Goal: Information Seeking & Learning: Understand process/instructions

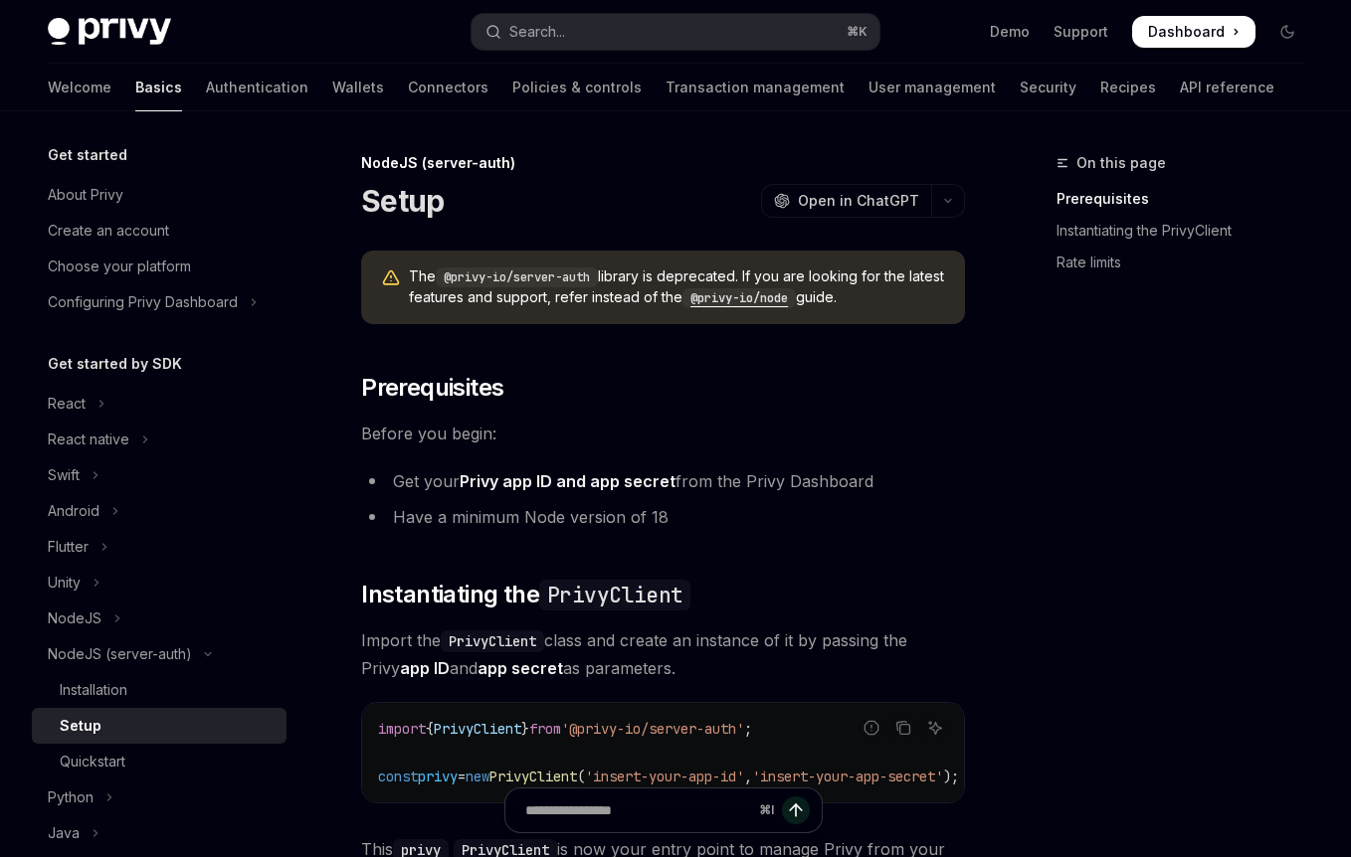
type textarea "*"
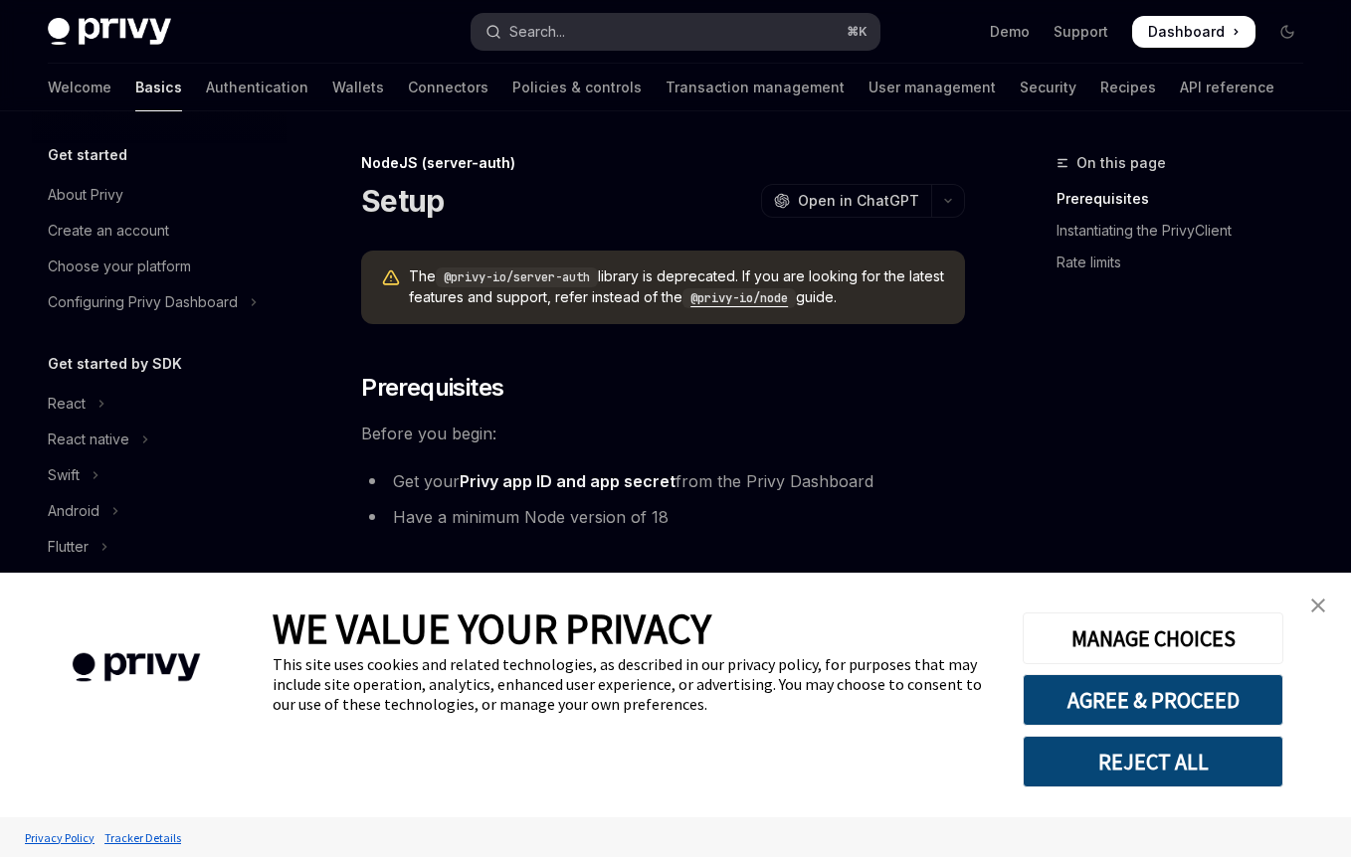
click at [731, 33] on button "Search... ⌘ K" at bounding box center [675, 32] width 408 height 36
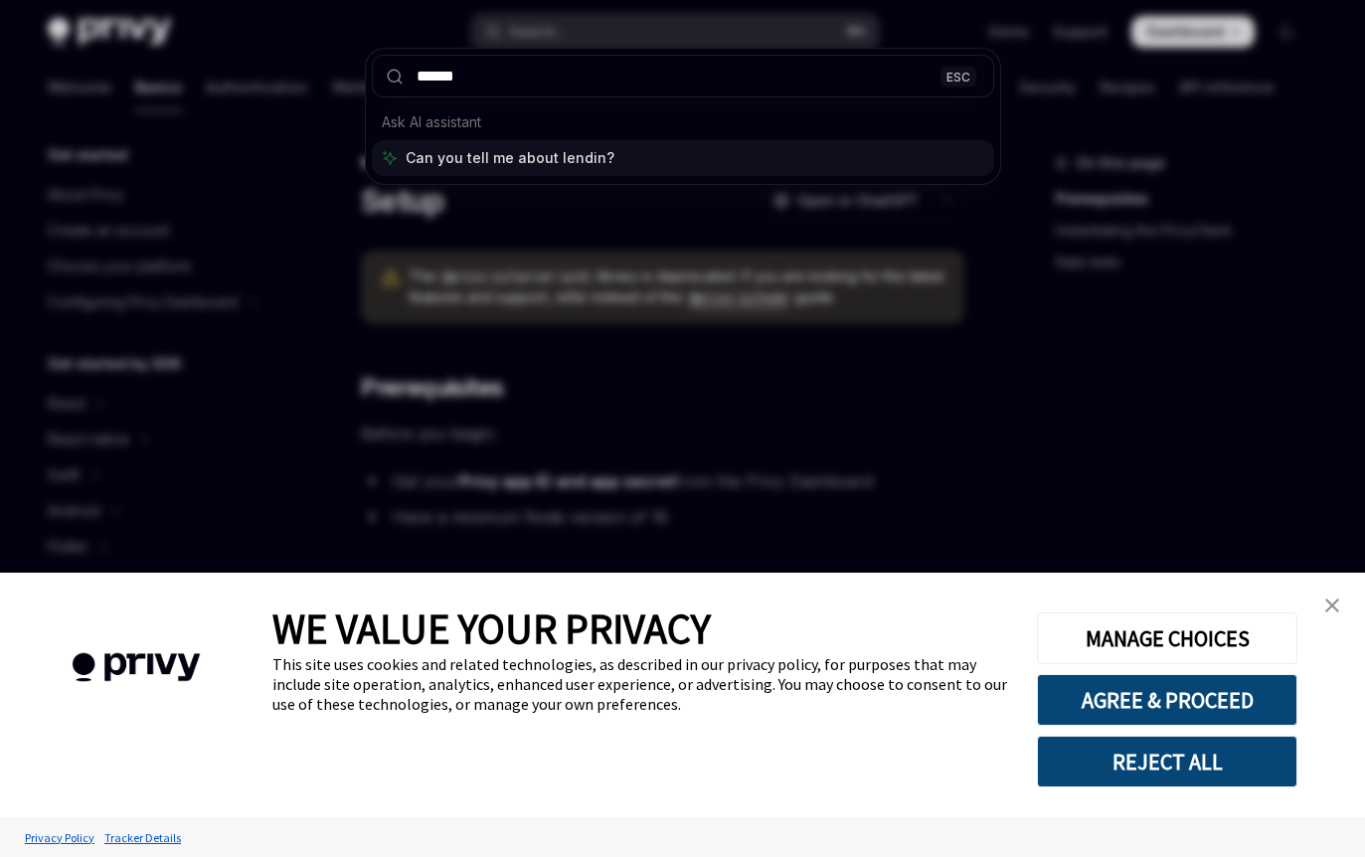
type input "*******"
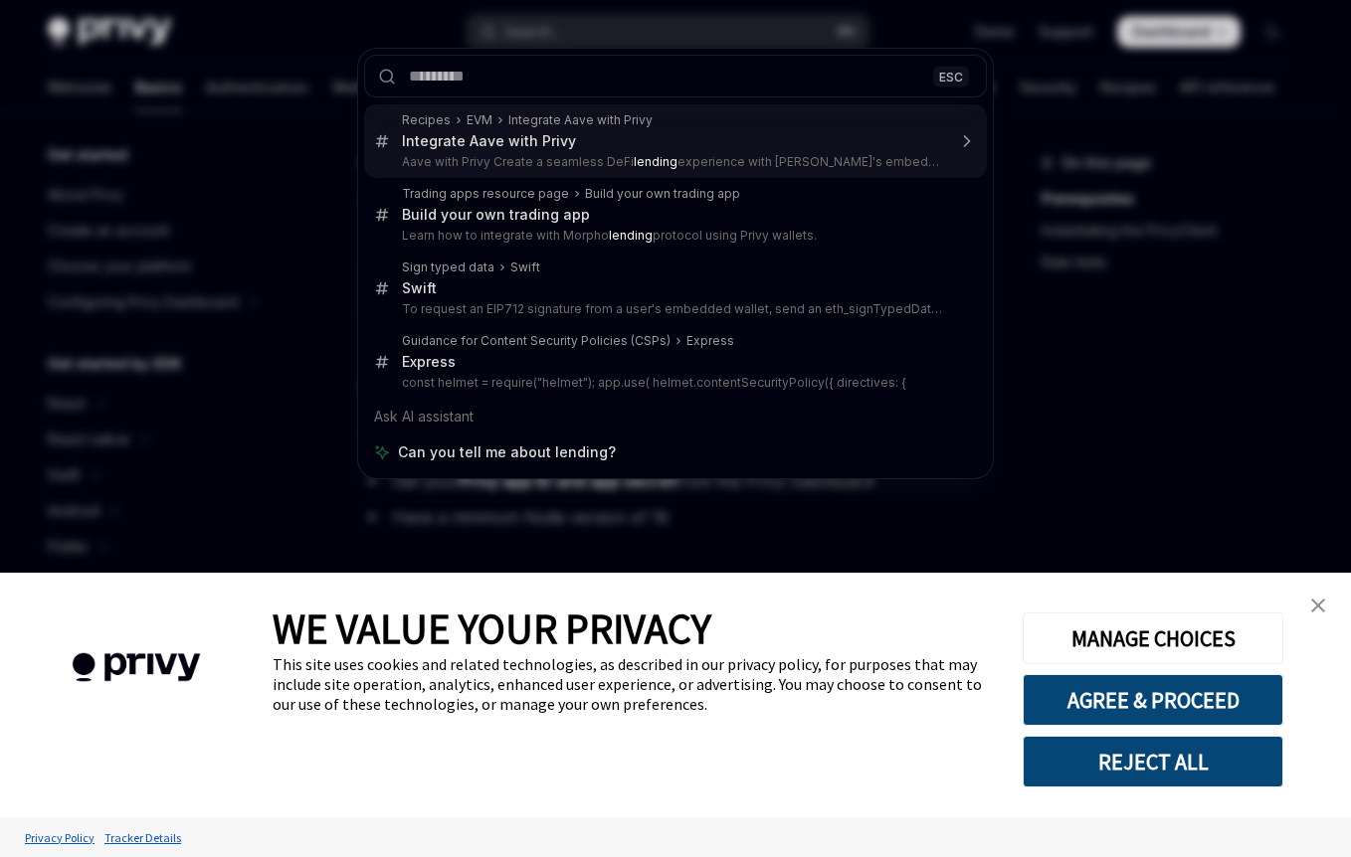
type textarea "*"
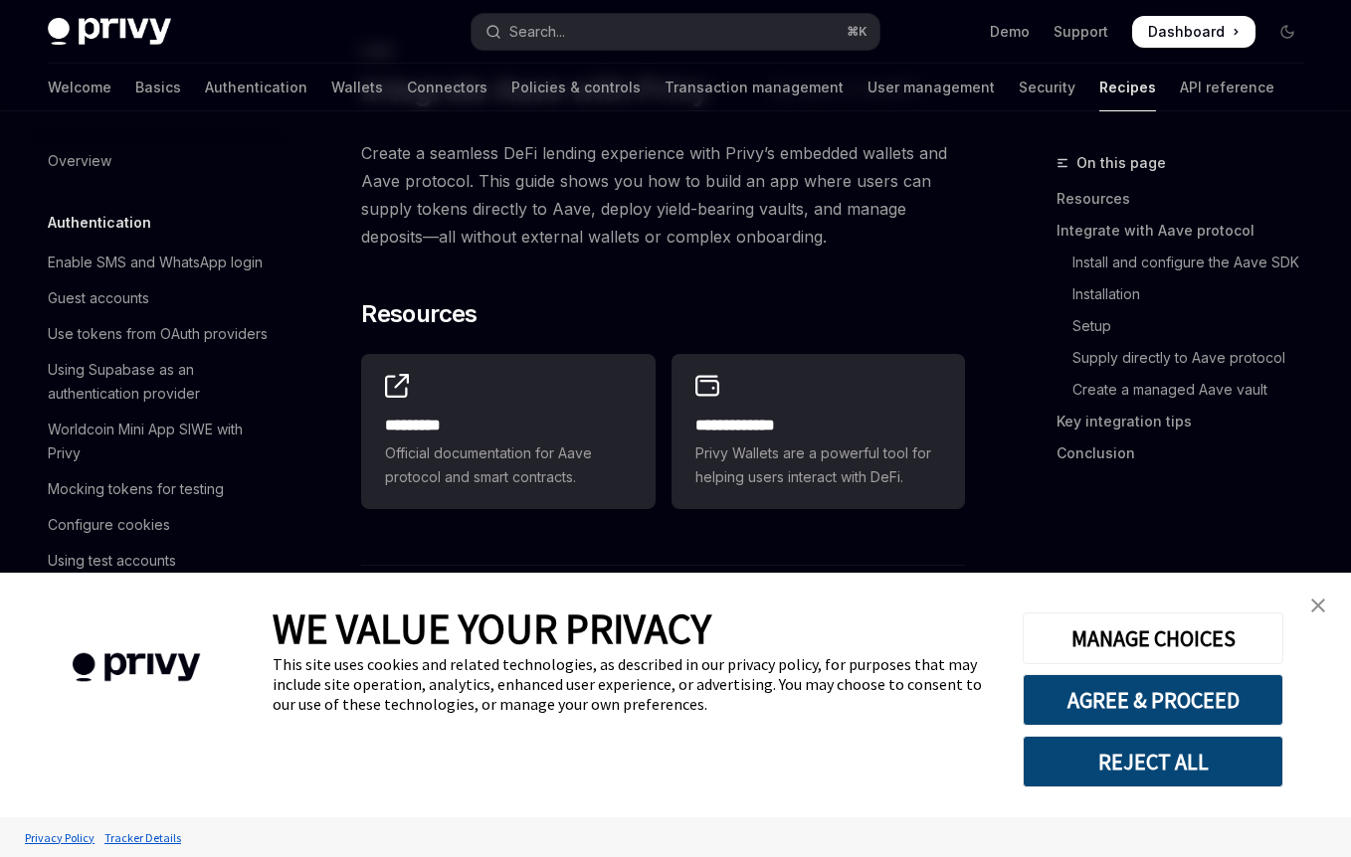
scroll to position [2851, 0]
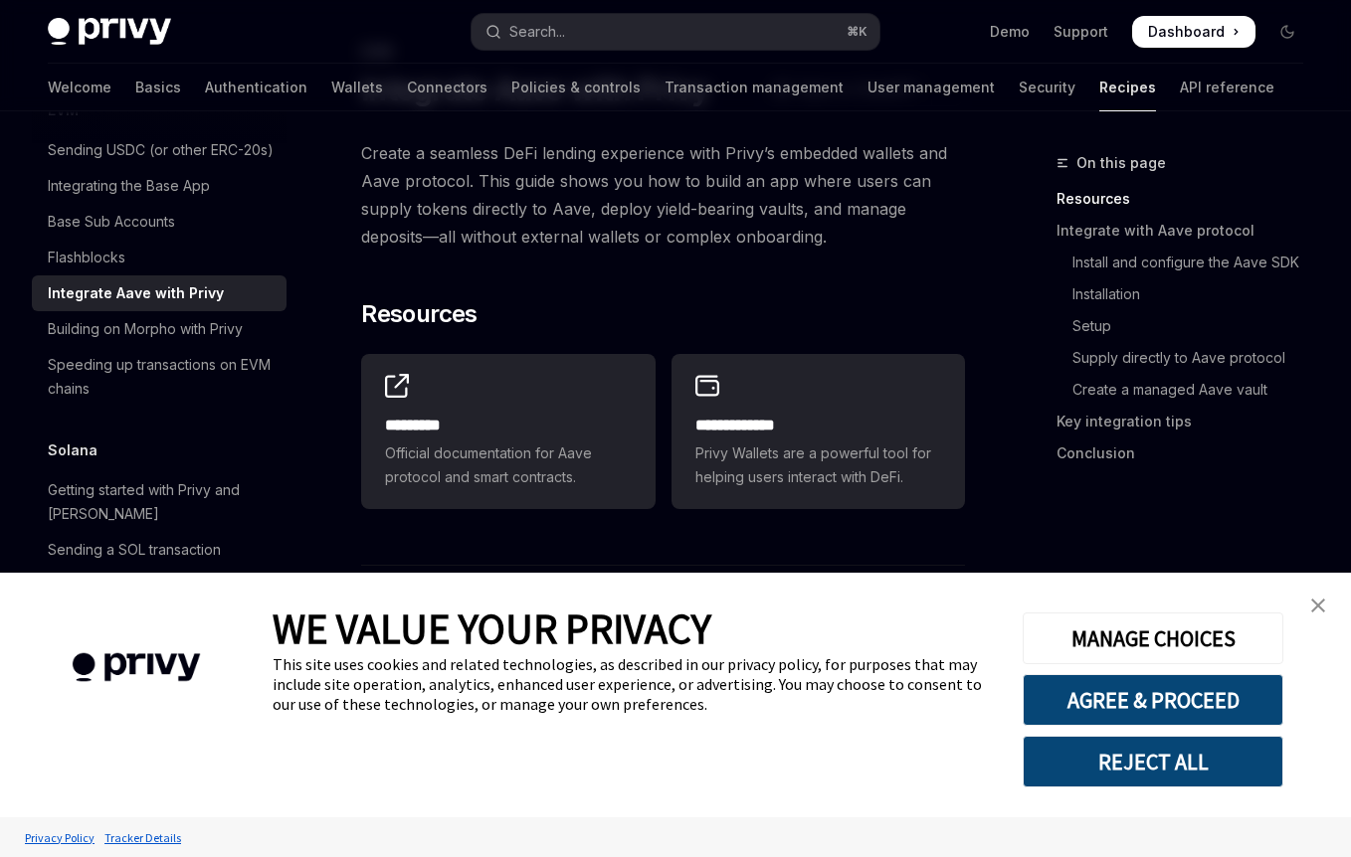
click at [1204, 770] on button "REJECT ALL" at bounding box center [1152, 762] width 261 height 52
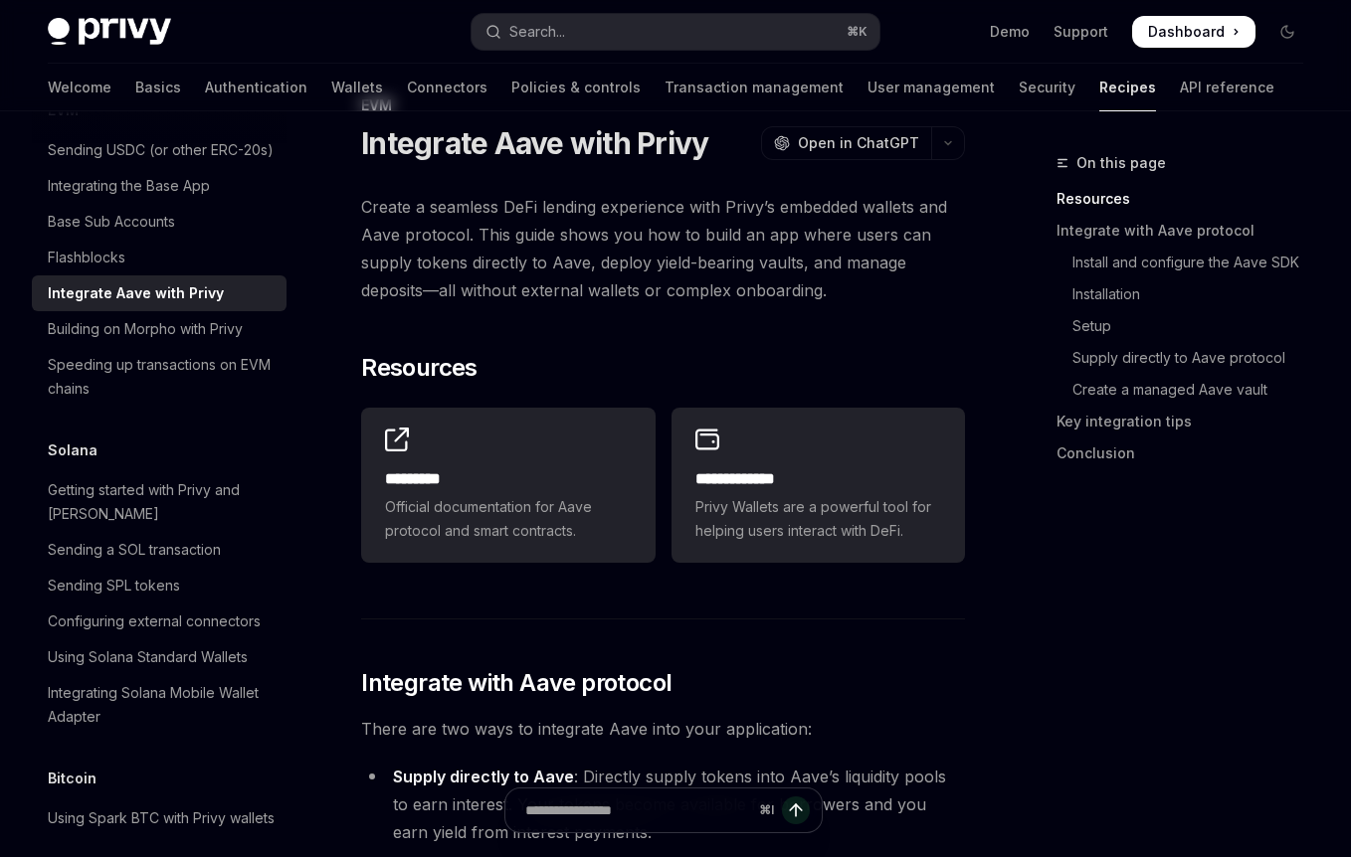
scroll to position [0, 0]
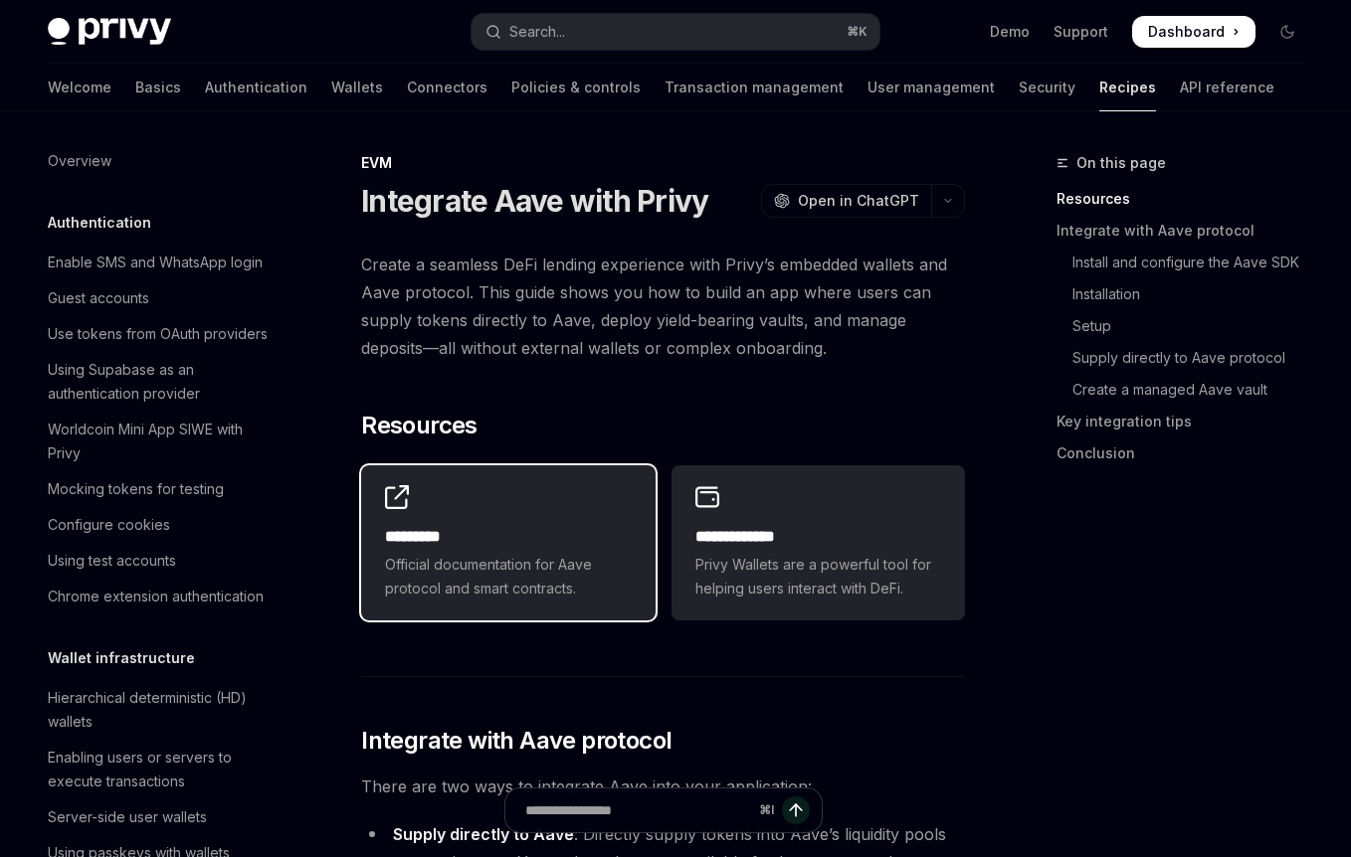
scroll to position [2851, 0]
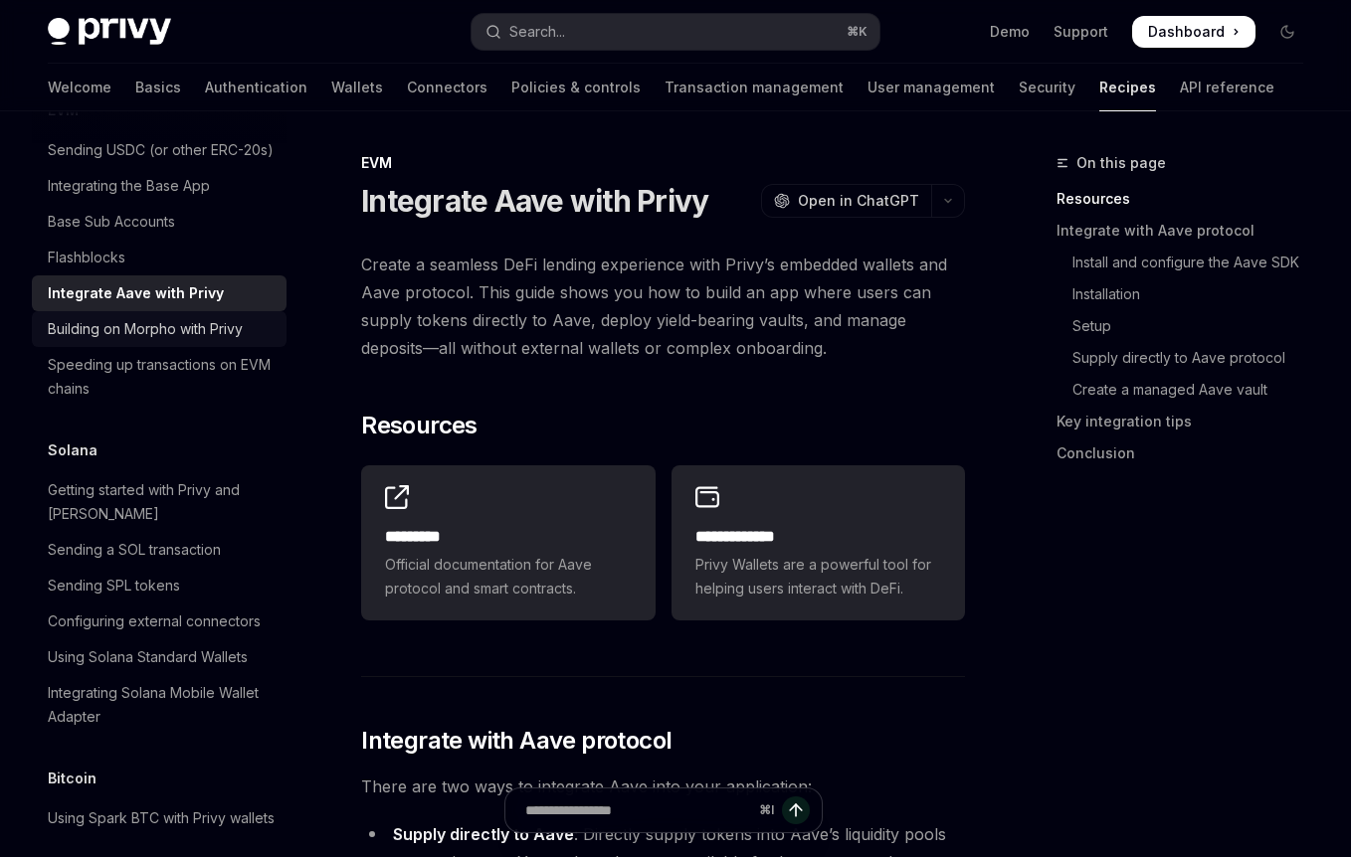
click at [157, 341] on div "Building on Morpho with Privy" at bounding box center [145, 329] width 195 height 24
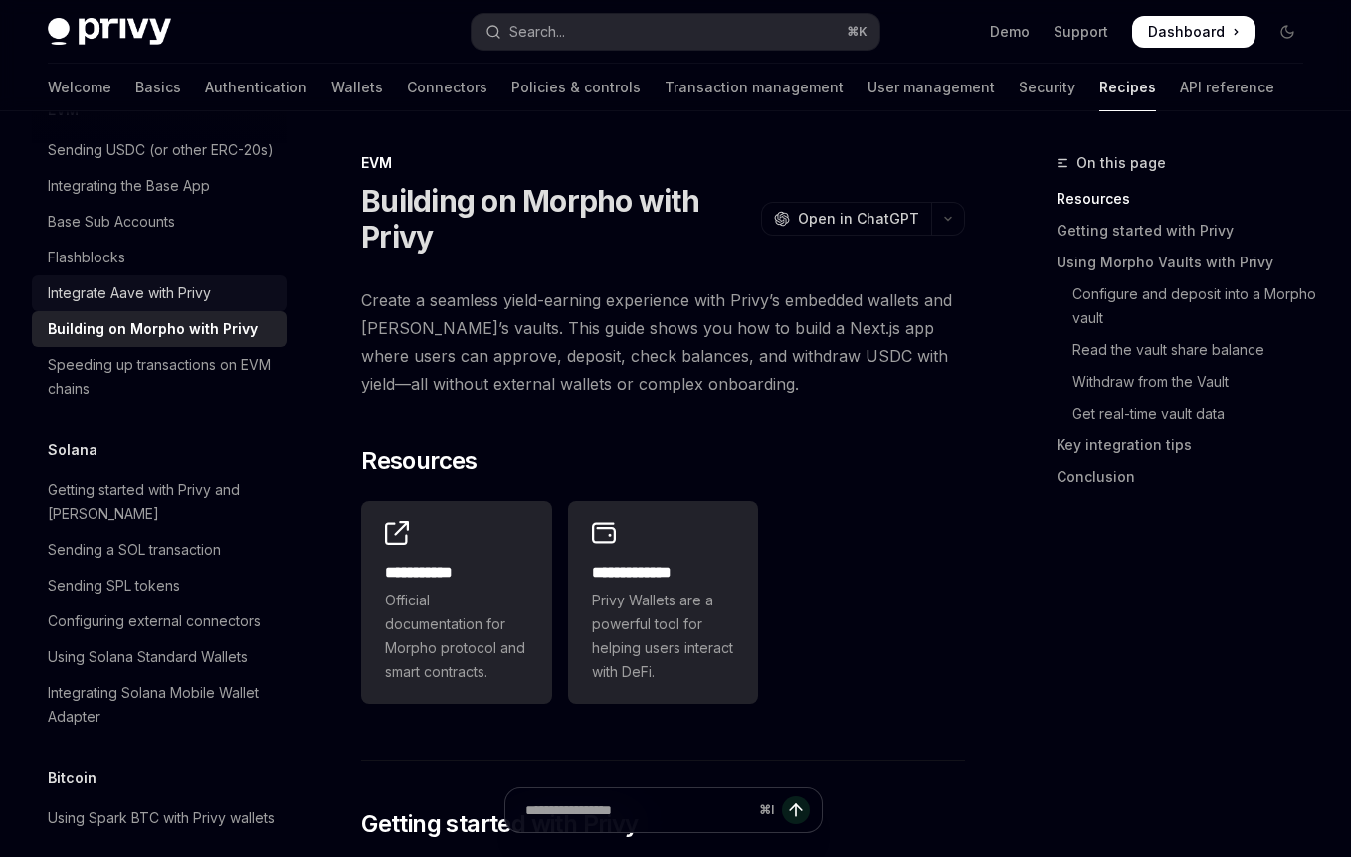
click at [191, 311] on link "Integrate Aave with Privy" at bounding box center [159, 293] width 255 height 36
type textarea "*"
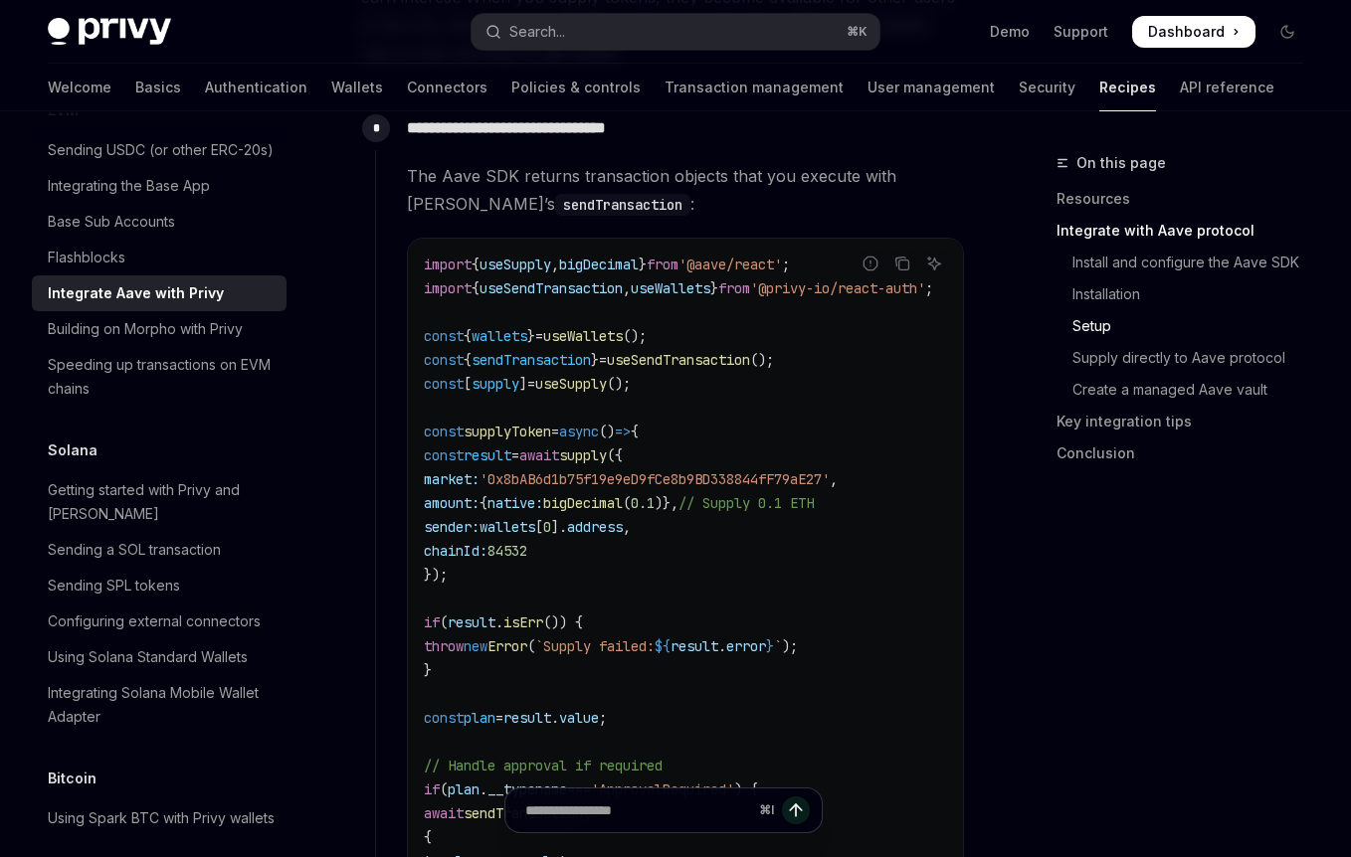
scroll to position [2531, 0]
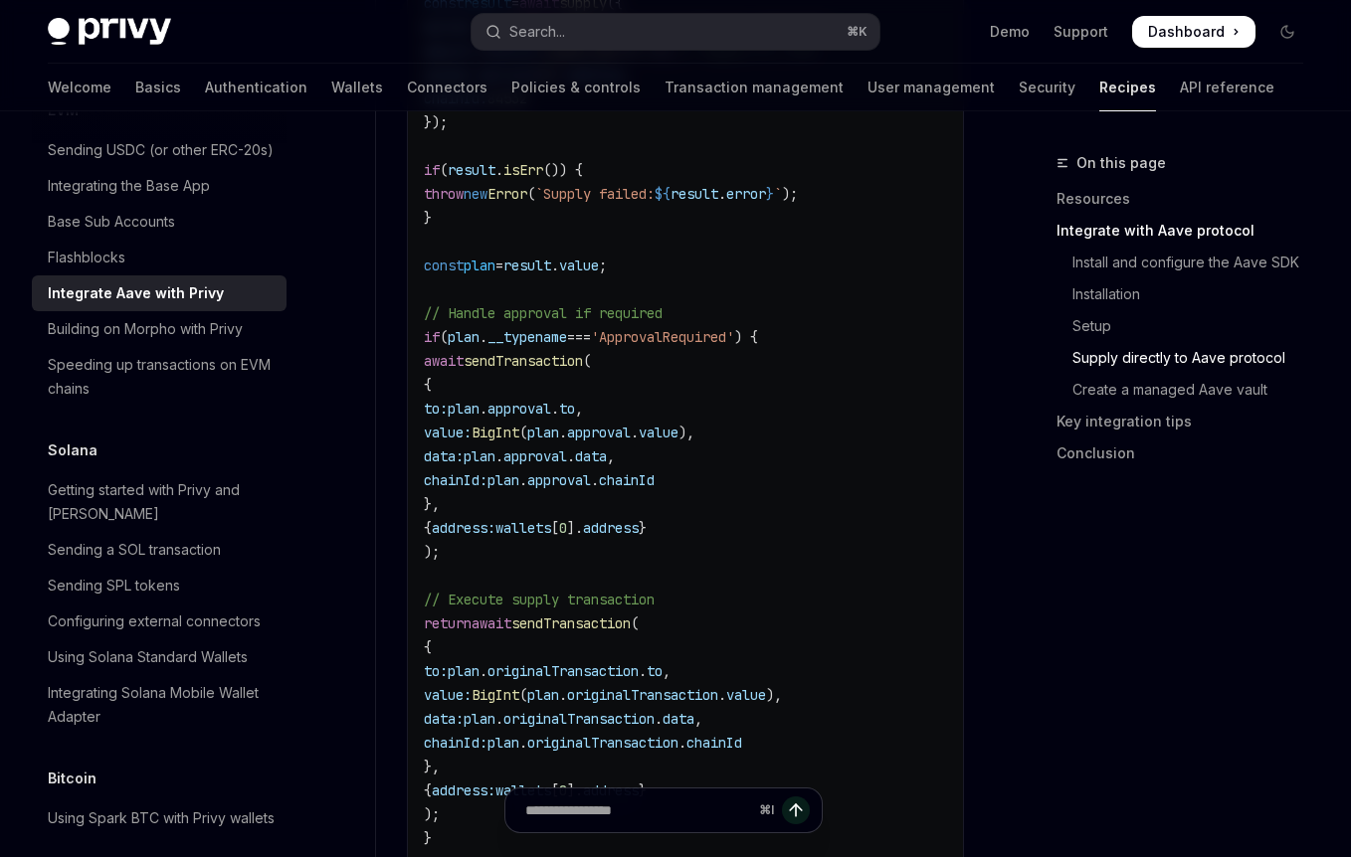
click at [641, 498] on code "import { useSupply , bigDecimal } from '@aave/react' ; import { useSendTransact…" at bounding box center [702, 516] width 557 height 1432
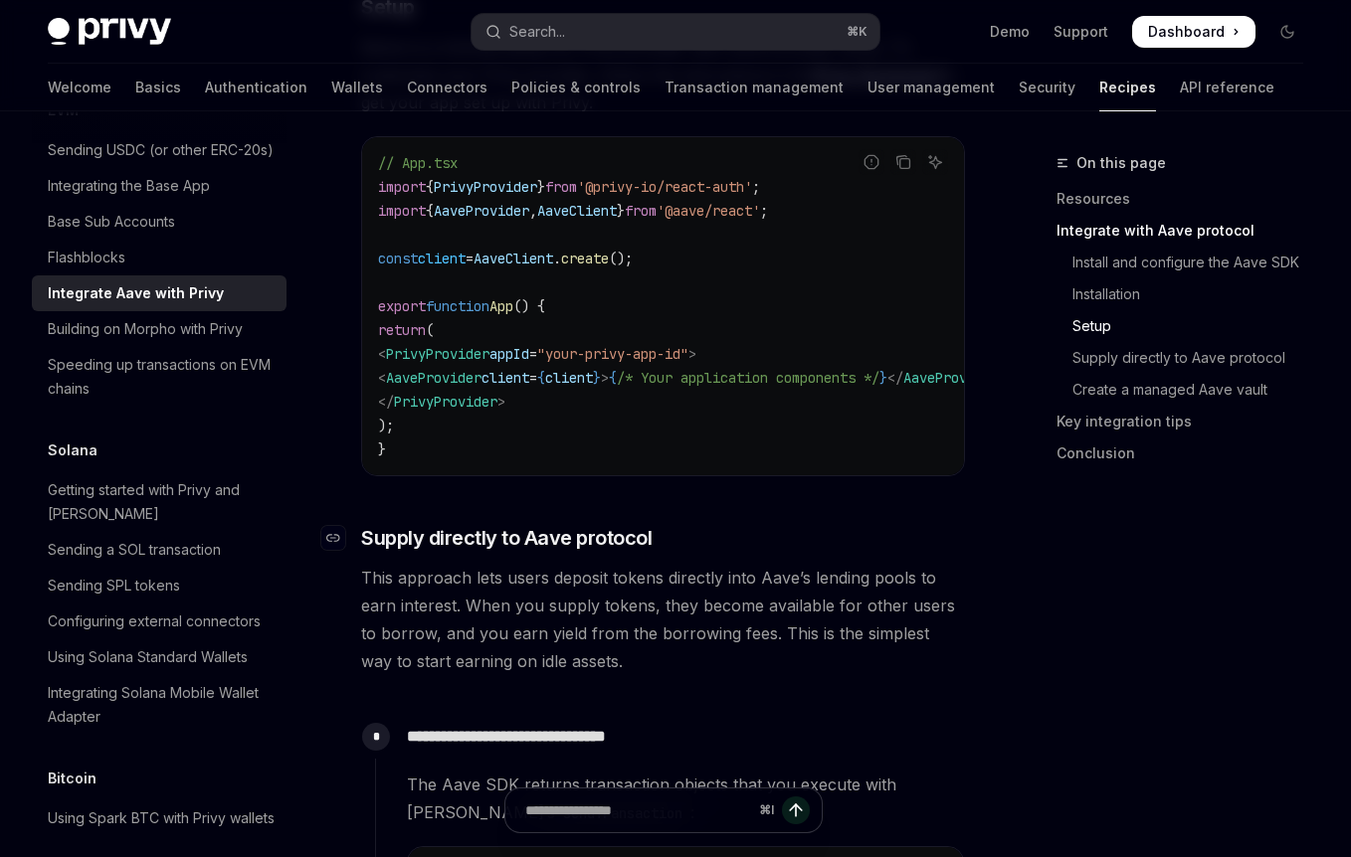
click at [548, 543] on span "Supply directly to Aave protocol" at bounding box center [506, 538] width 290 height 28
